Goal: Transaction & Acquisition: Purchase product/service

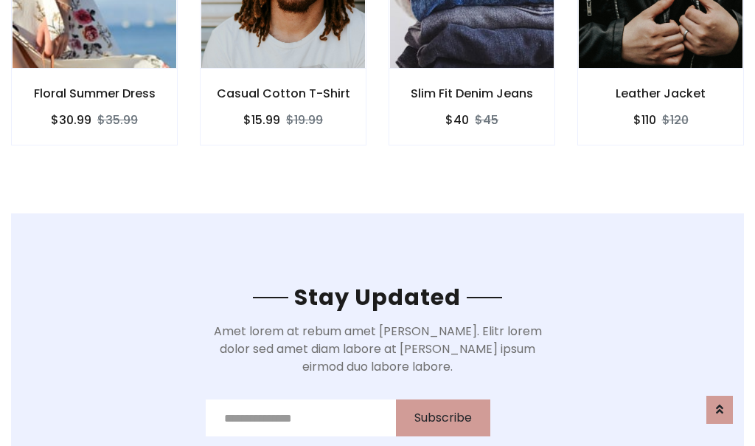
scroll to position [2222, 0]
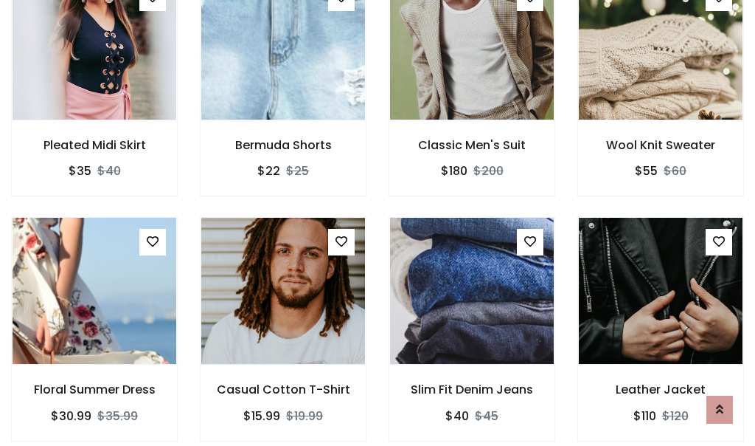
click at [378, 223] on div "Slim Fit Denim Jeans $40 $45" at bounding box center [472, 339] width 189 height 244
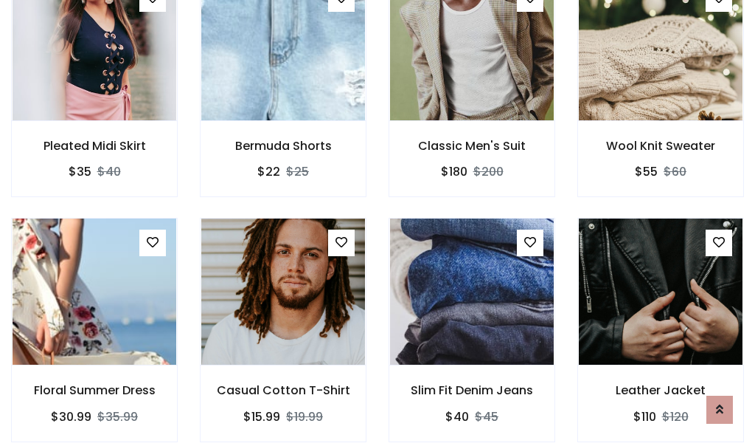
click at [378, 223] on div "Slim Fit Denim Jeans $40 $45" at bounding box center [472, 340] width 189 height 244
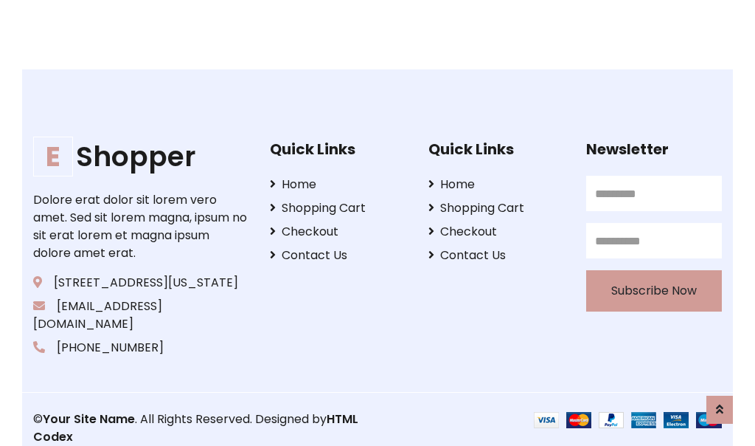
scroll to position [2808, 0]
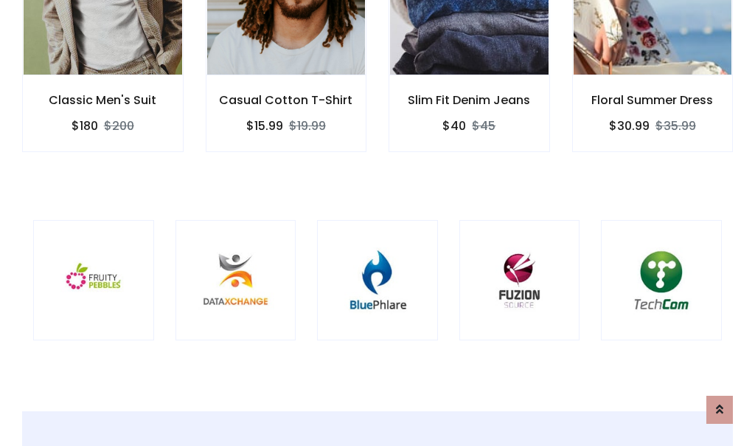
click at [378, 222] on div at bounding box center [377, 280] width 121 height 121
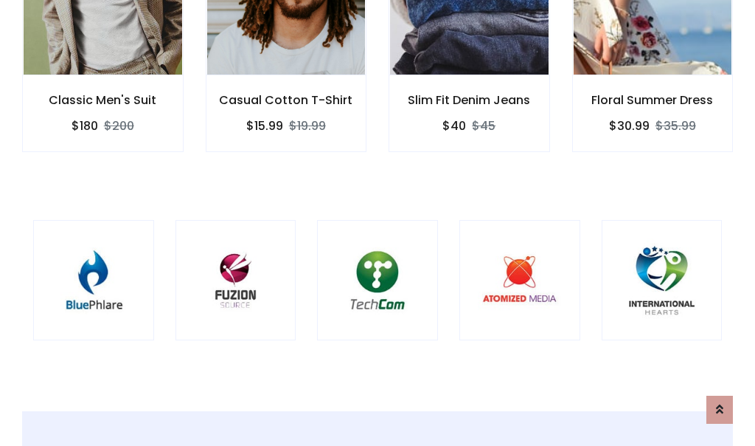
click at [378, 222] on div at bounding box center [377, 280] width 121 height 121
click at [378, 223] on div at bounding box center [377, 280] width 121 height 121
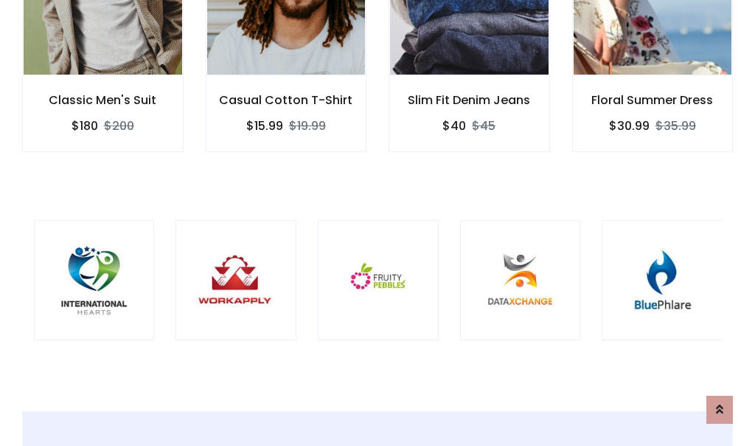
click at [378, 222] on div at bounding box center [378, 280] width 121 height 121
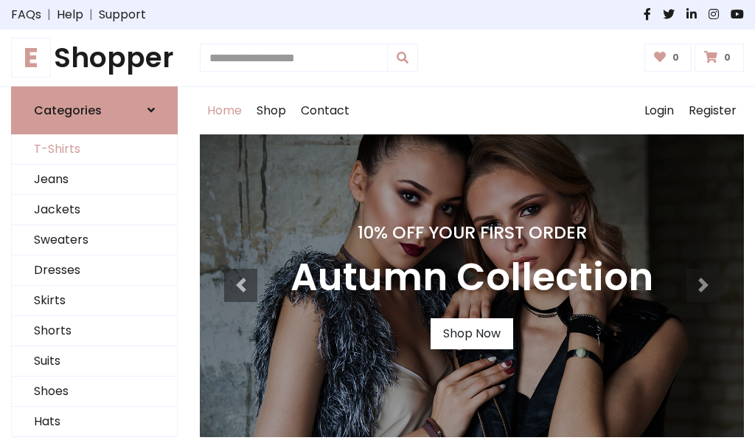
click at [94, 149] on link "T-Shirts" at bounding box center [94, 149] width 165 height 30
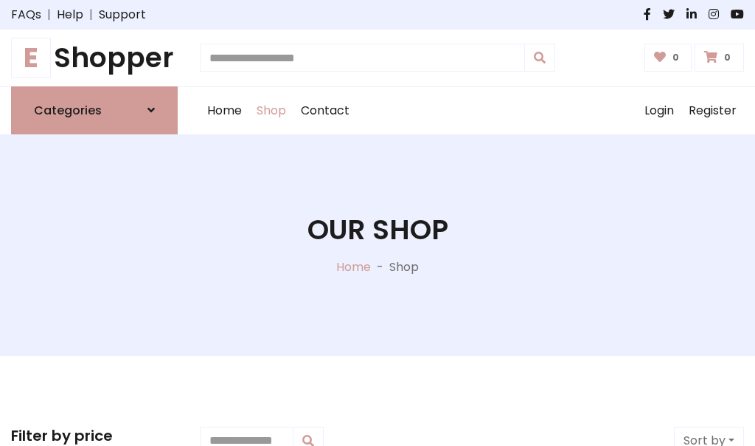
scroll to position [592, 0]
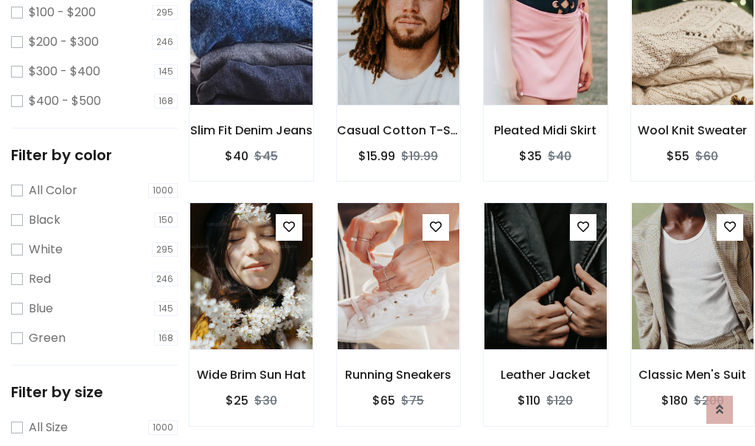
scroll to position [0, 0]
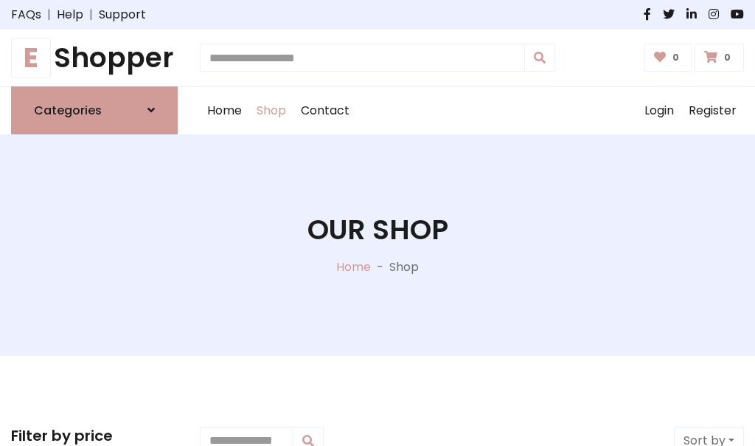
click at [94, 58] on h1 "E Shopper" at bounding box center [94, 57] width 167 height 33
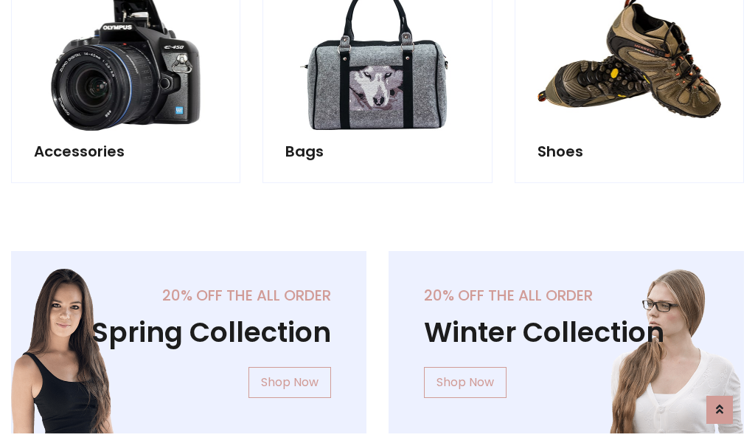
scroll to position [1433, 0]
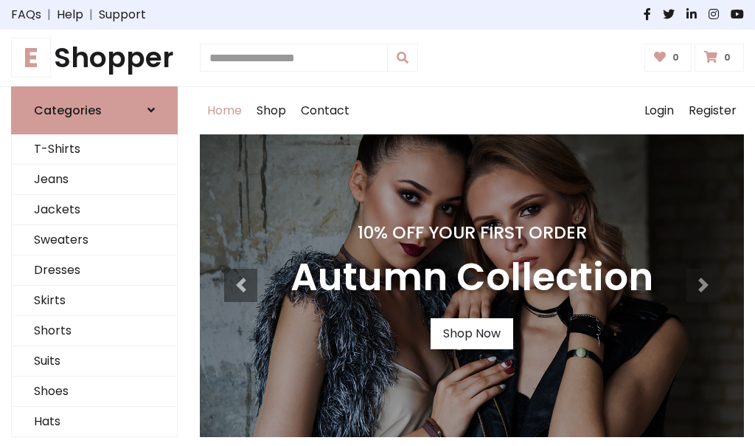
scroll to position [484, 0]
